Goal: Participate in discussion

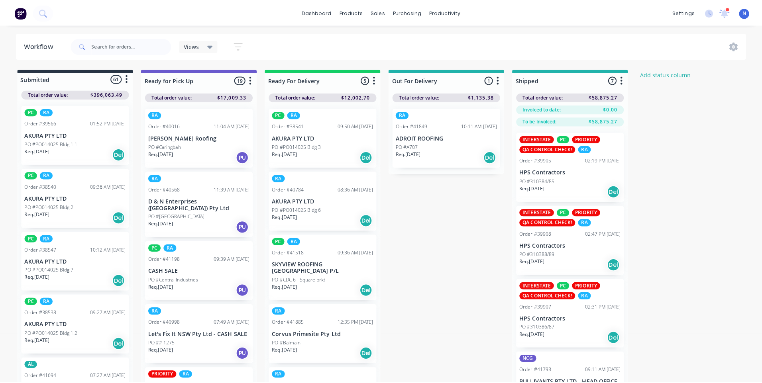
scroll to position [567, 0]
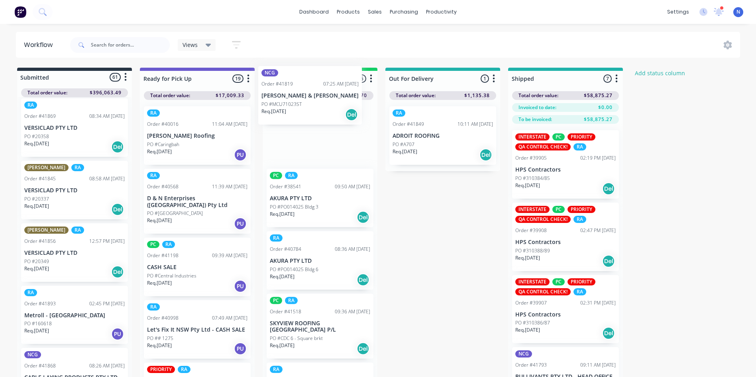
drag, startPoint x: 41, startPoint y: 267, endPoint x: 283, endPoint y: 106, distance: 289.7
click at [283, 106] on div "Submitted 61 Status colour #273444 hex #273444 Save Cancel Summaries Total orde…" at bounding box center [427, 237] width 867 height 338
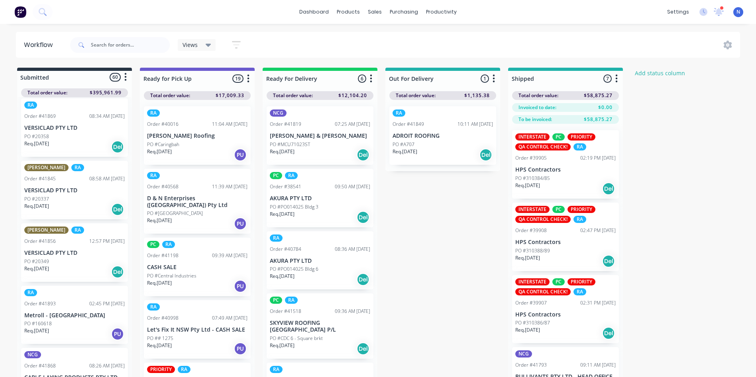
click at [292, 149] on p "Req. [DATE]" at bounding box center [282, 151] width 25 height 7
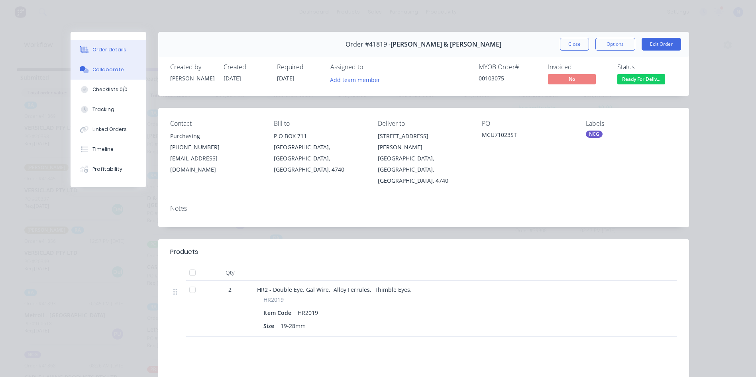
click at [113, 73] on button "Collaborate" at bounding box center [109, 70] width 76 height 20
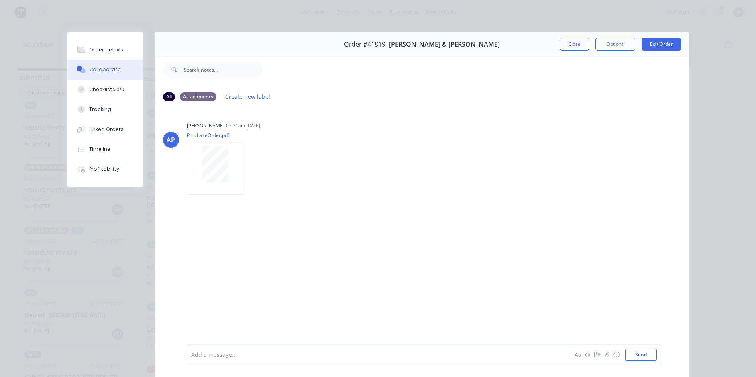
click at [387, 354] on div at bounding box center [366, 355] width 349 height 8
click at [571, 43] on button "Close" at bounding box center [574, 44] width 29 height 13
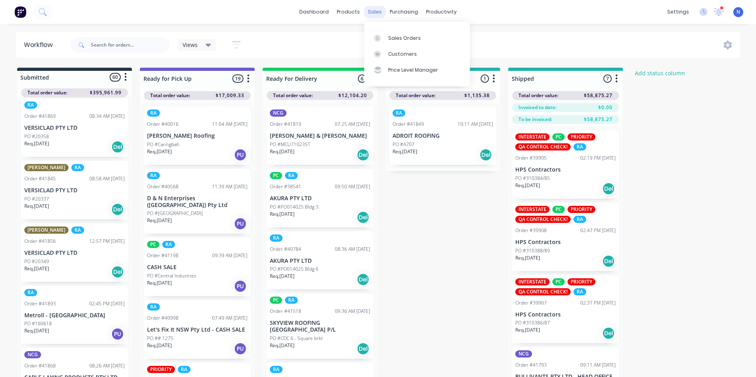
click at [375, 15] on div "sales" at bounding box center [375, 12] width 22 height 12
click at [399, 40] on div "Sales Orders" at bounding box center [404, 38] width 33 height 7
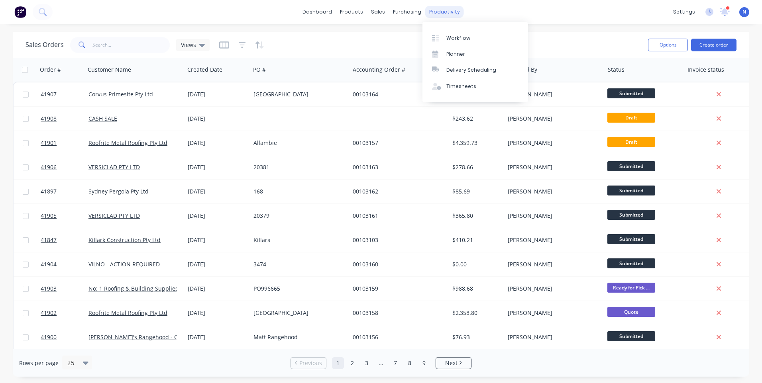
click at [452, 11] on div "productivity" at bounding box center [444, 12] width 39 height 12
click at [450, 41] on div "Workflow" at bounding box center [458, 38] width 24 height 7
